Goal: Book appointment/travel/reservation

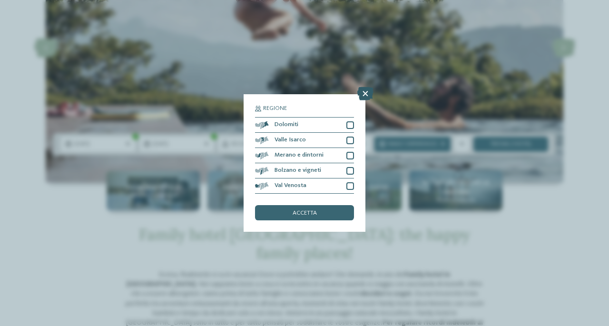
click at [365, 94] on icon at bounding box center [365, 93] width 16 height 13
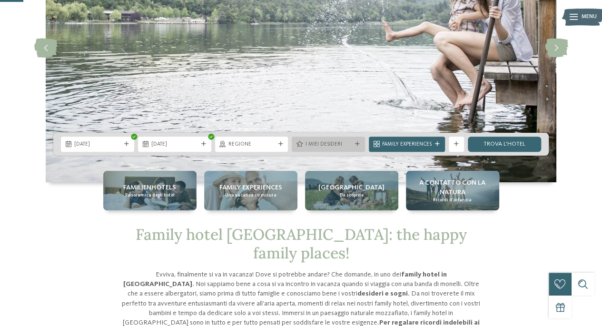
click at [348, 147] on span "I miei desideri" at bounding box center [328, 145] width 47 height 8
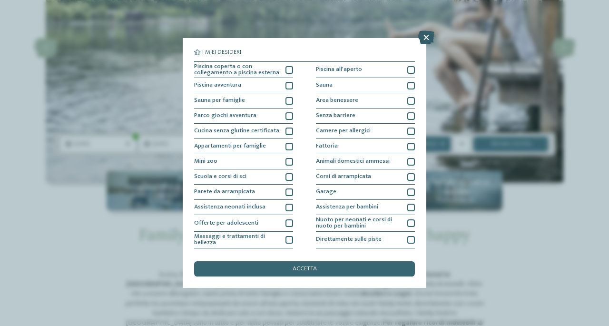
click at [423, 39] on icon at bounding box center [426, 37] width 16 height 13
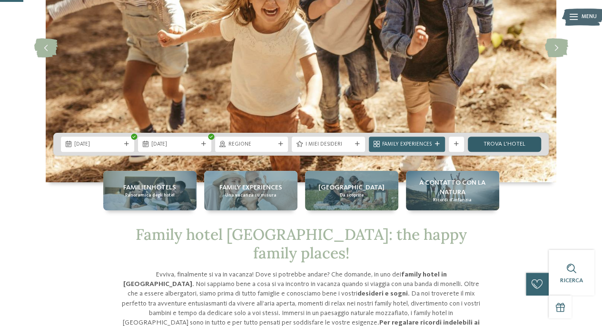
click at [518, 140] on link "trova l’hotel" at bounding box center [504, 144] width 73 height 15
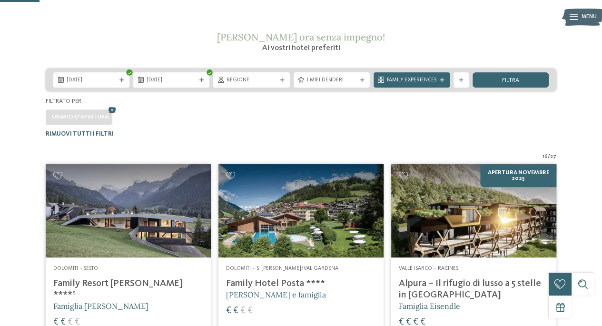
scroll to position [132, 0]
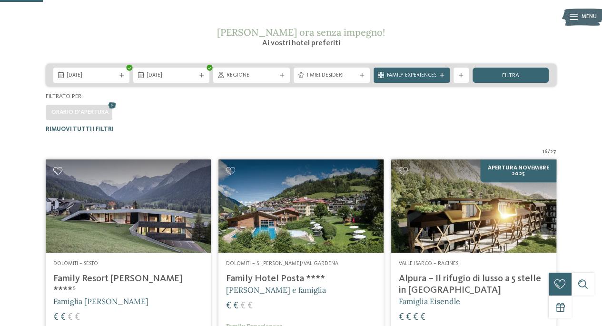
click at [56, 168] on icon at bounding box center [57, 171] width 9 height 8
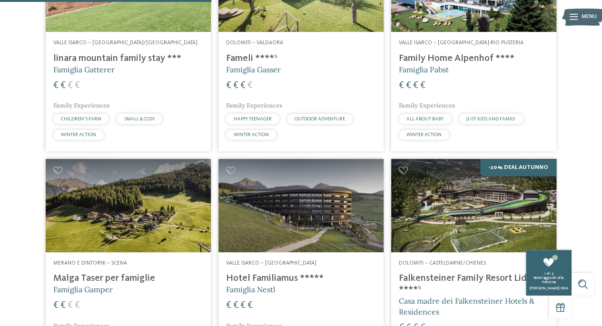
scroll to position [673, 0]
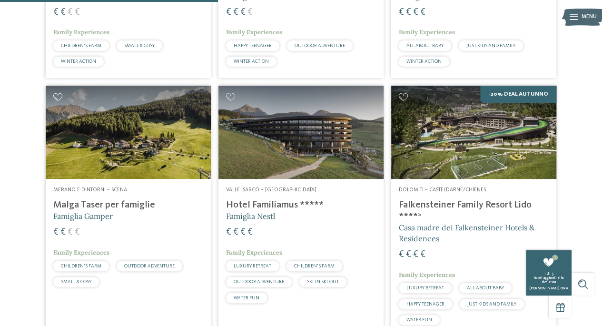
click at [58, 97] on icon at bounding box center [57, 97] width 9 height 8
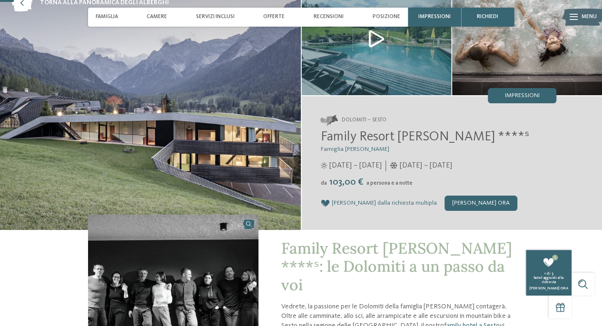
scroll to position [56, 0]
